Goal: Information Seeking & Learning: Learn about a topic

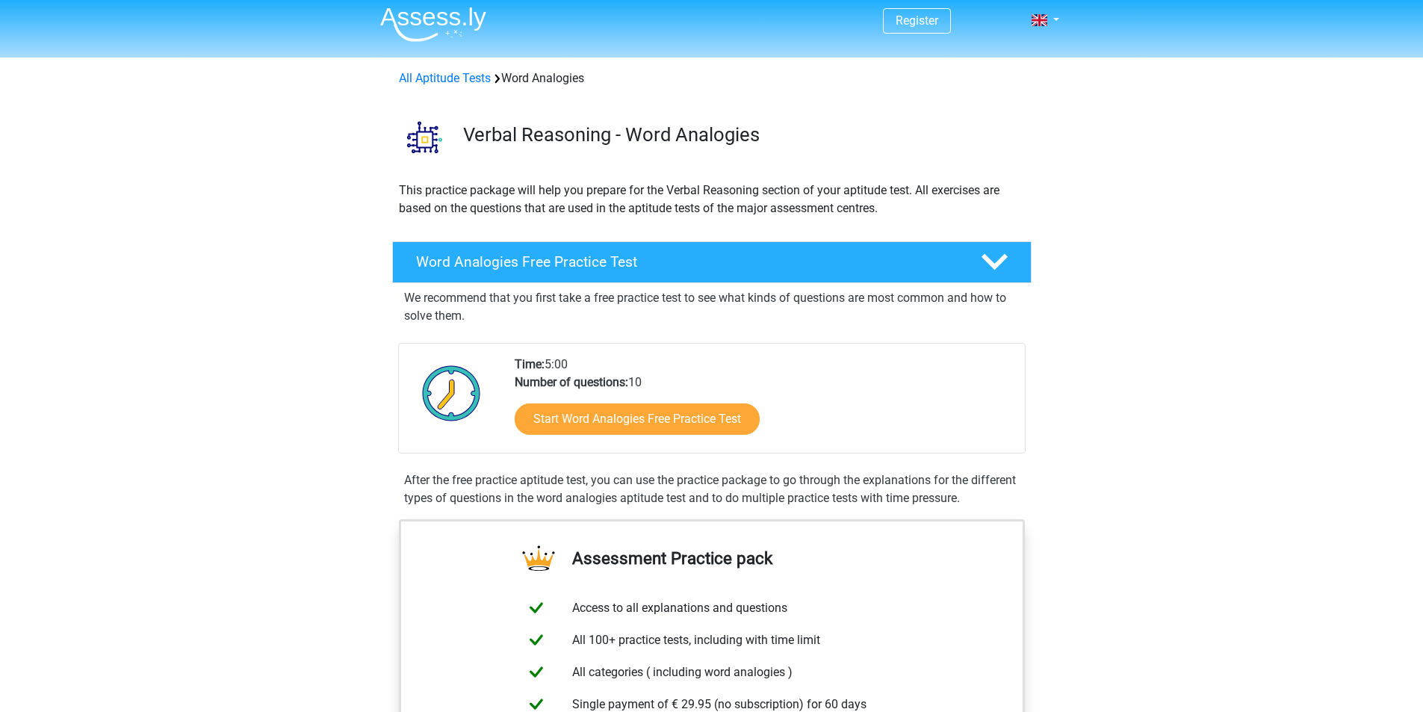
scroll to position [75, 0]
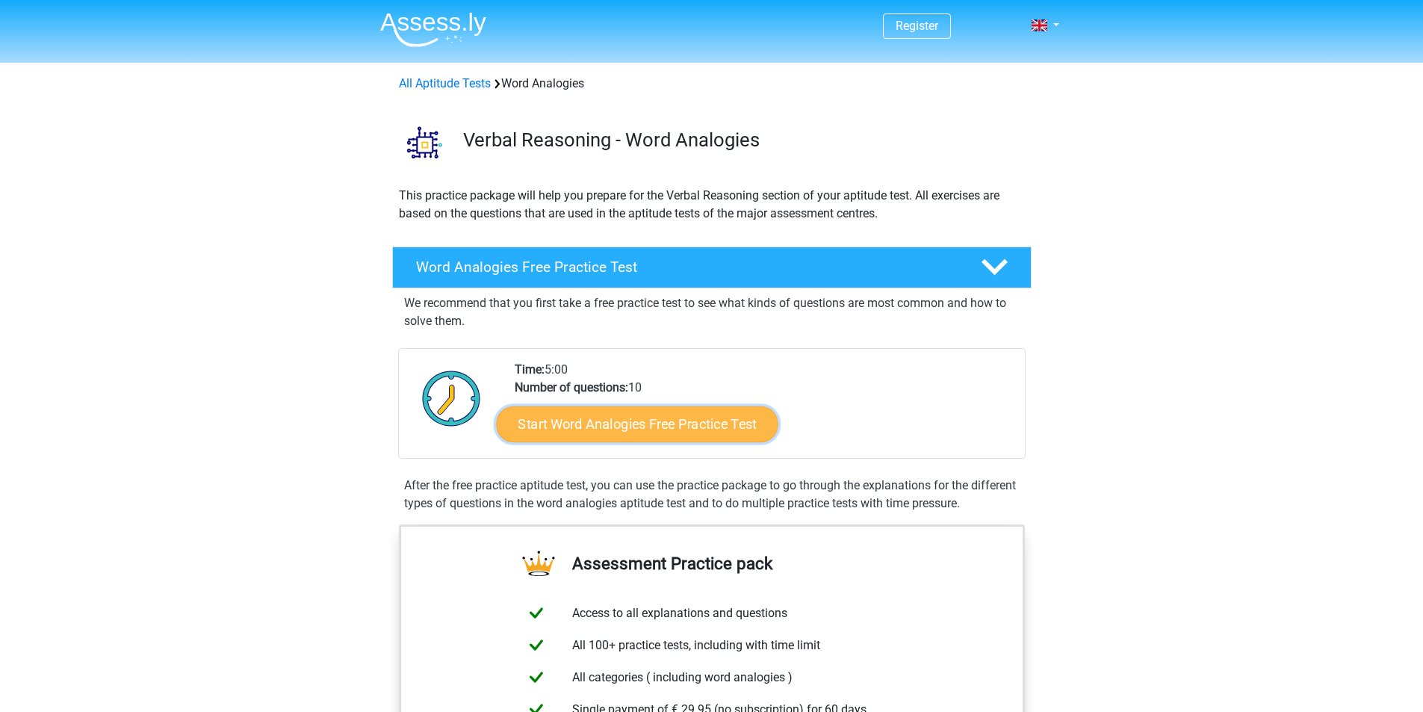
click at [613, 434] on link "Start Word Analogies Free Practice Test" at bounding box center [637, 424] width 282 height 36
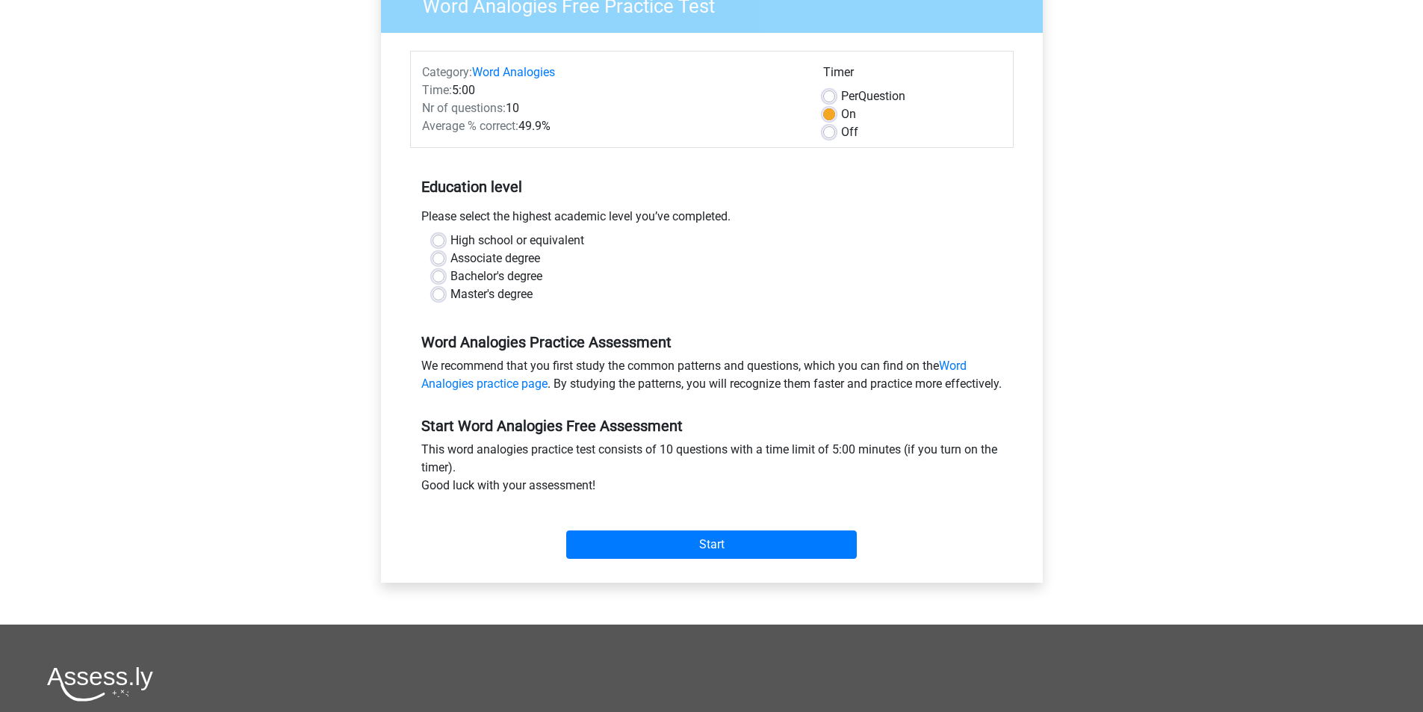
scroll to position [149, 0]
